Goal: Information Seeking & Learning: Understand process/instructions

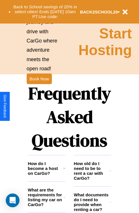
scroll to position [696, 0]
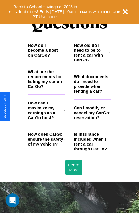
click at [47, 57] on h3 "How do I become a host on CarGo?" at bounding box center [45, 50] width 35 height 15
click at [111, 86] on icon at bounding box center [110, 84] width 1 height 5
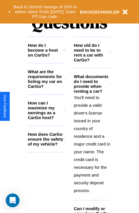
click at [47, 147] on h3 "How does CarGo ensure the safety of my vehicle?" at bounding box center [46, 139] width 36 height 15
click at [47, 57] on h3 "How do I become a host on CarGo?" at bounding box center [45, 50] width 35 height 15
click at [64, 113] on icon at bounding box center [65, 110] width 2 height 5
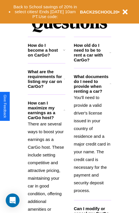
click at [47, 88] on h3 "What are the requirements for listing my car on CarGo?" at bounding box center [46, 79] width 36 height 20
click at [47, 161] on p "There are several ways to boost your earnings as a CarGo host. These include se…" at bounding box center [47, 190] width 38 height 140
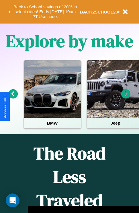
scroll to position [89, 0]
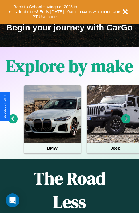
click at [126, 123] on icon at bounding box center [126, 118] width 9 height 9
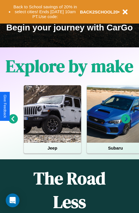
click at [126, 123] on icon at bounding box center [126, 118] width 9 height 9
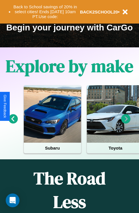
click at [13, 123] on icon at bounding box center [13, 118] width 9 height 9
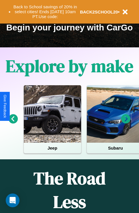
click at [126, 123] on icon at bounding box center [126, 118] width 9 height 9
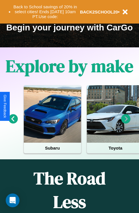
click at [13, 123] on icon at bounding box center [13, 118] width 9 height 9
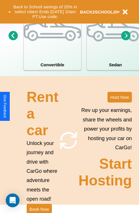
scroll to position [448, 0]
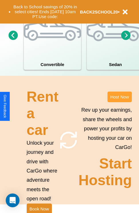
click at [120, 102] on button "Host Now" at bounding box center [120, 97] width 24 height 11
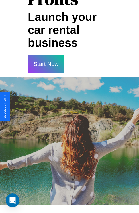
scroll to position [935, 0]
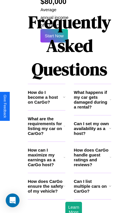
click at [93, 90] on h3 "What happens if my car gets damaged during a rental?" at bounding box center [92, 100] width 36 height 20
click at [93, 179] on h3 "Can I list multiple cars on CarGo?" at bounding box center [91, 186] width 35 height 15
click at [110, 126] on icon at bounding box center [110, 128] width 2 height 5
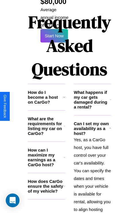
click at [47, 90] on h3 "How do I become a host on CarGo?" at bounding box center [45, 97] width 35 height 15
click at [64, 155] on icon at bounding box center [65, 157] width 2 height 5
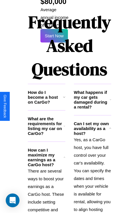
click at [47, 90] on h3 "How do I become a host on CarGo?" at bounding box center [45, 97] width 35 height 15
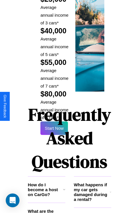
scroll to position [846, 0]
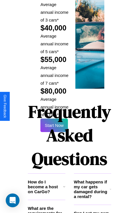
click at [54, 106] on h1 "Frequently Asked Questions" at bounding box center [70, 135] width 84 height 76
